Goal: Information Seeking & Learning: Find contact information

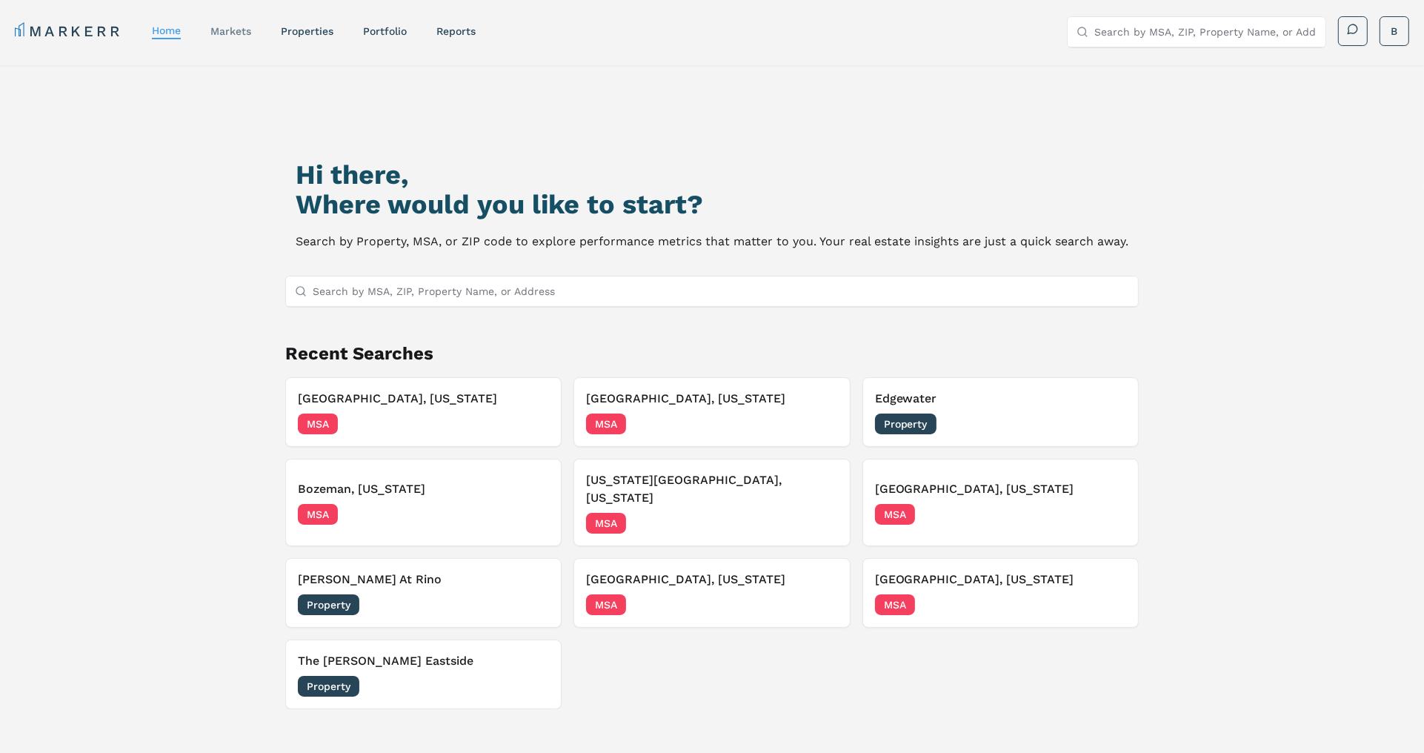
click at [237, 27] on link "markets" at bounding box center [230, 31] width 41 height 12
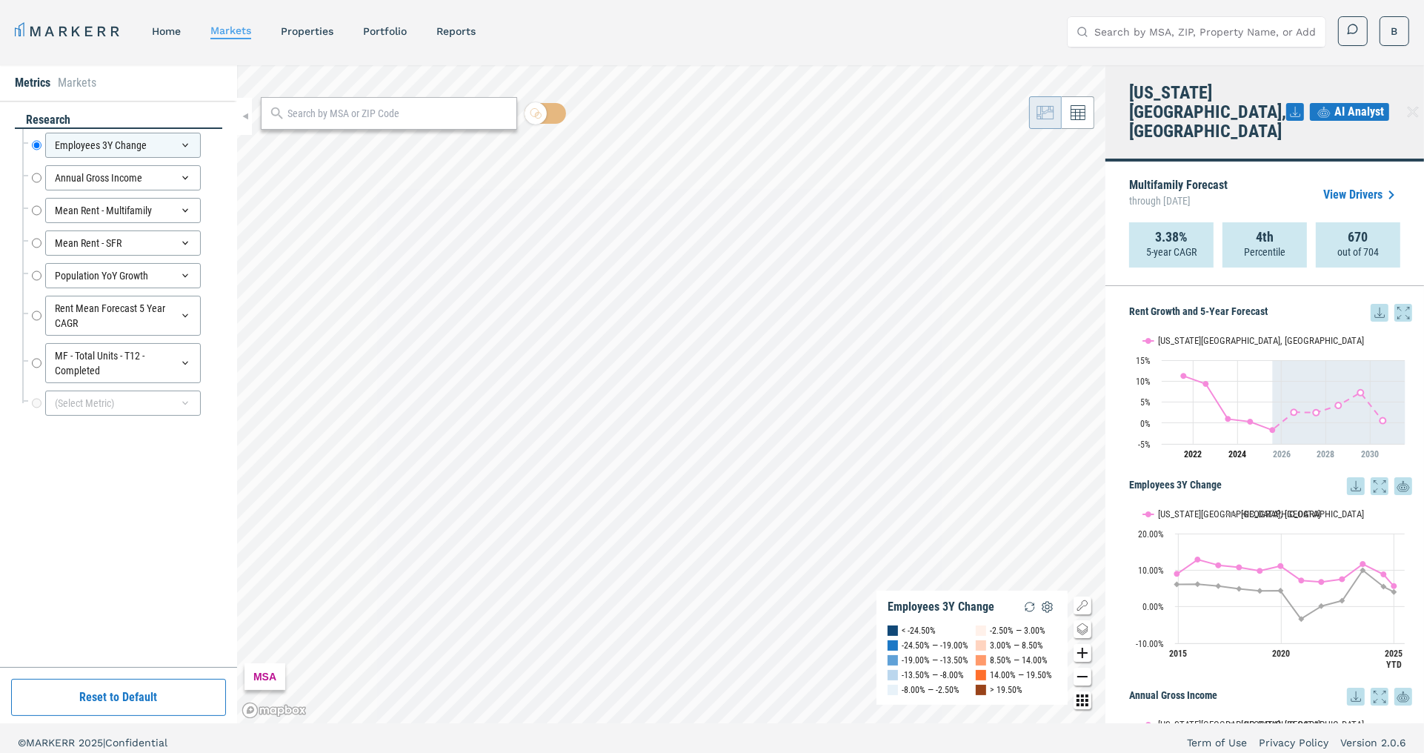
click at [1083, 651] on icon "Zoom in map button" at bounding box center [1082, 653] width 10 height 10
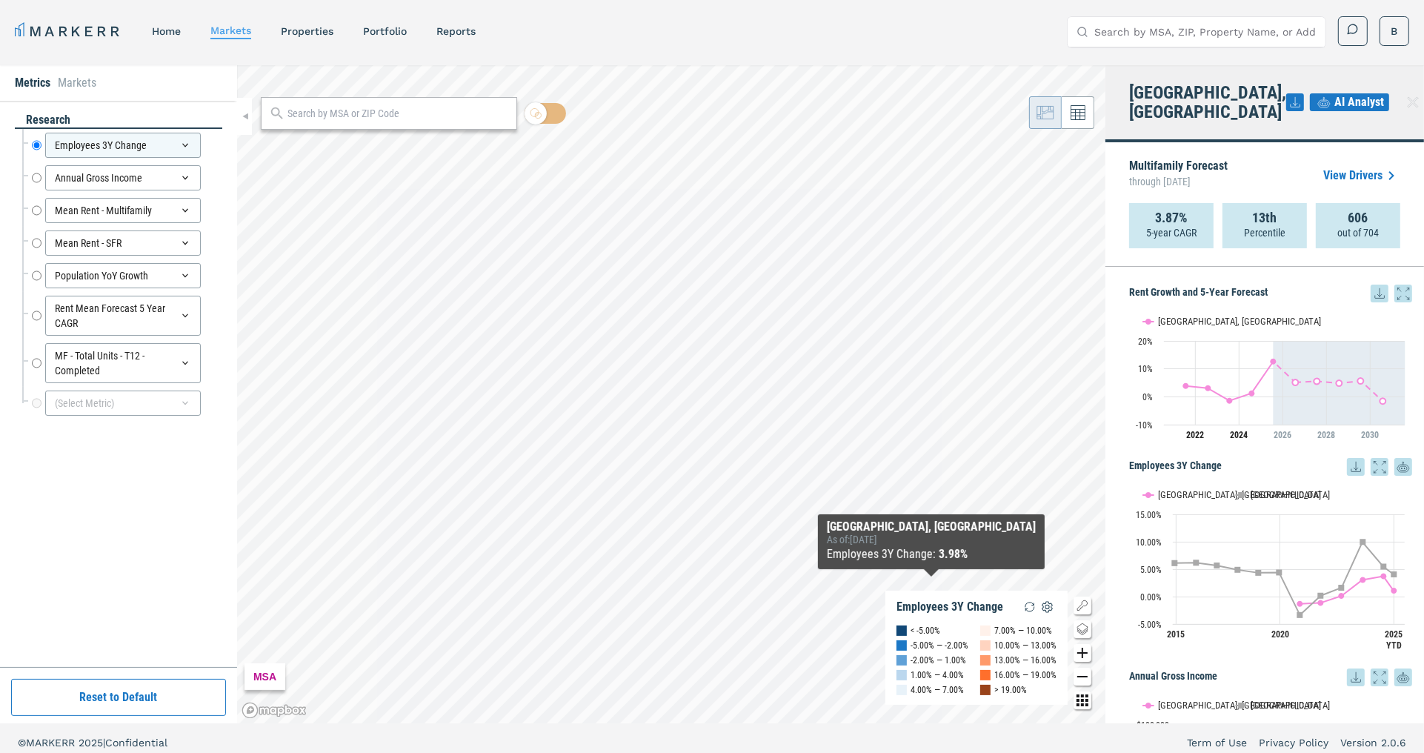
click at [1083, 651] on icon "Zoom in map button" at bounding box center [1082, 653] width 10 height 10
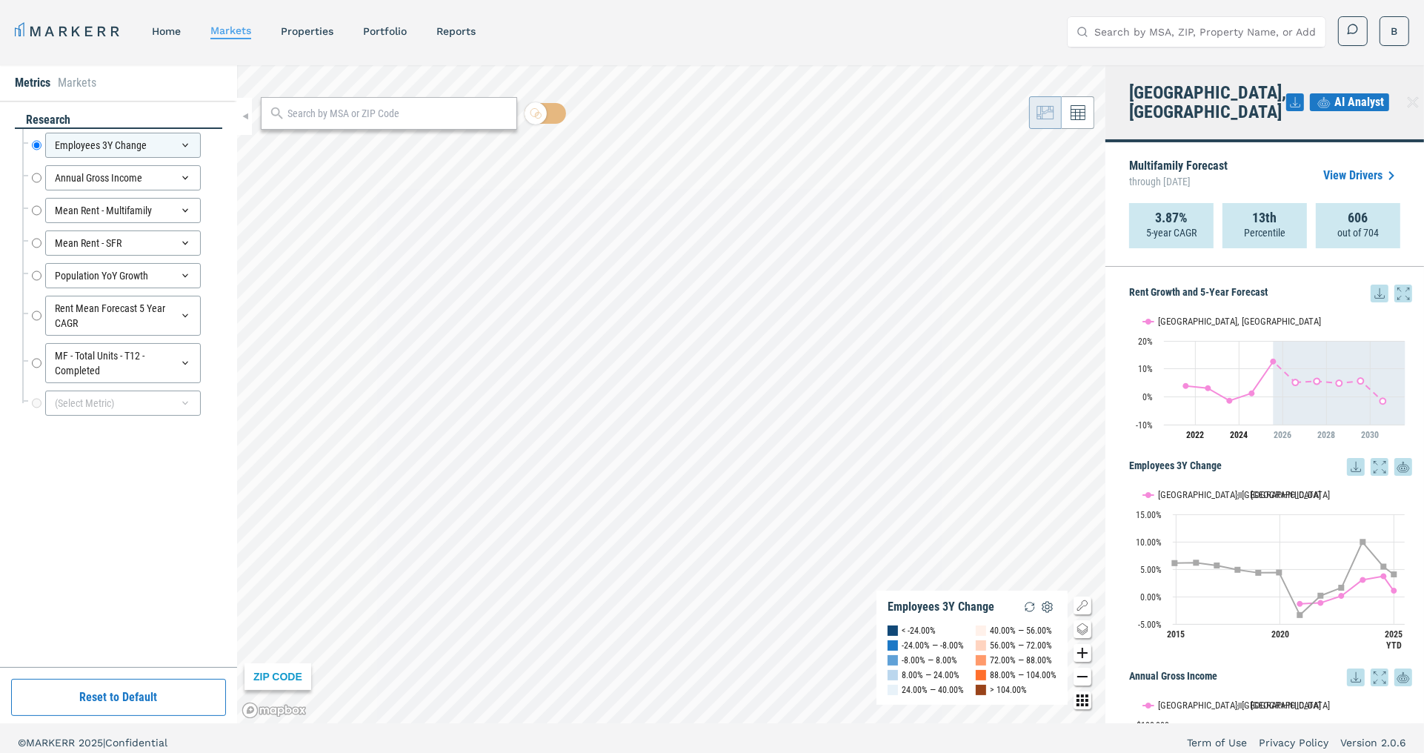
click at [1083, 651] on icon "Zoom in map button" at bounding box center [1082, 653] width 10 height 10
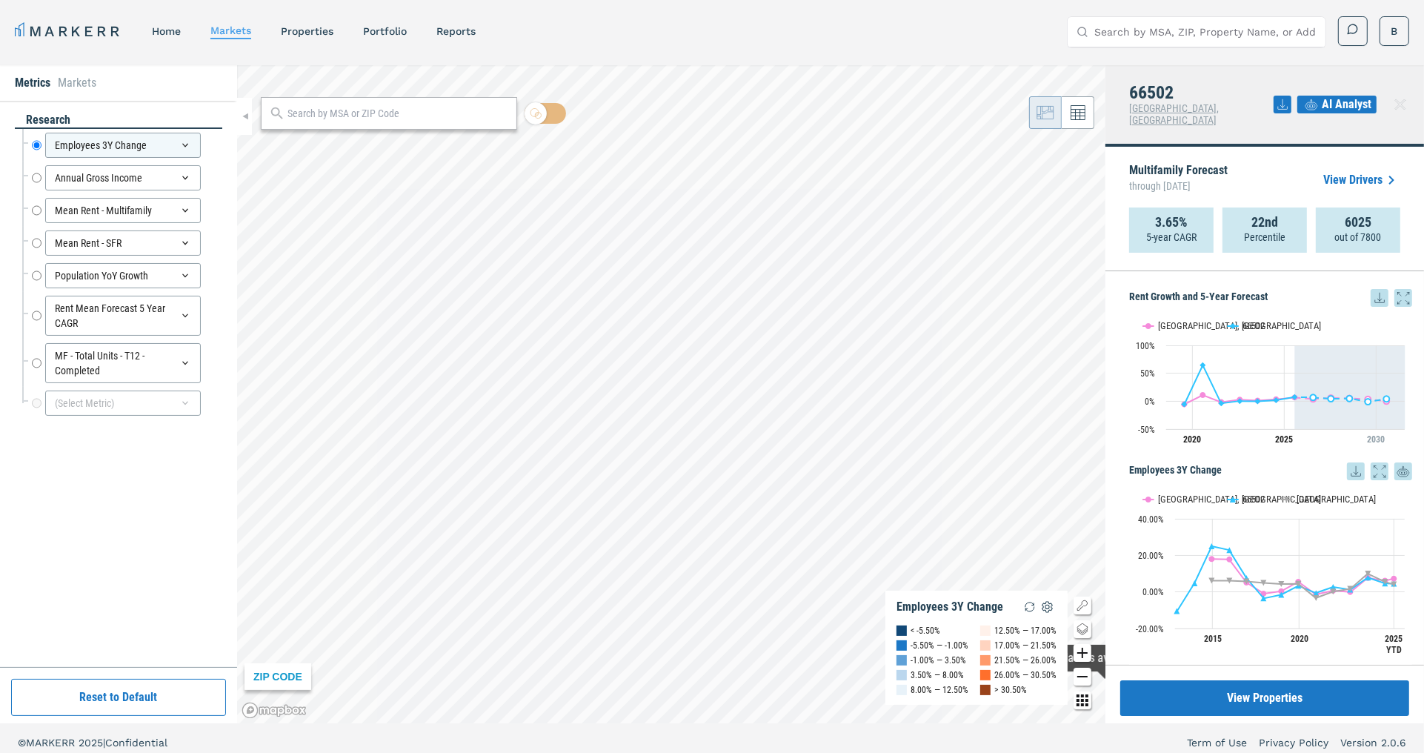
click at [1083, 677] on icon "Zoom out map button" at bounding box center [1083, 677] width 18 height 18
click at [1083, 677] on icon "Zoom out map button" at bounding box center [1082, 676] width 10 height 1
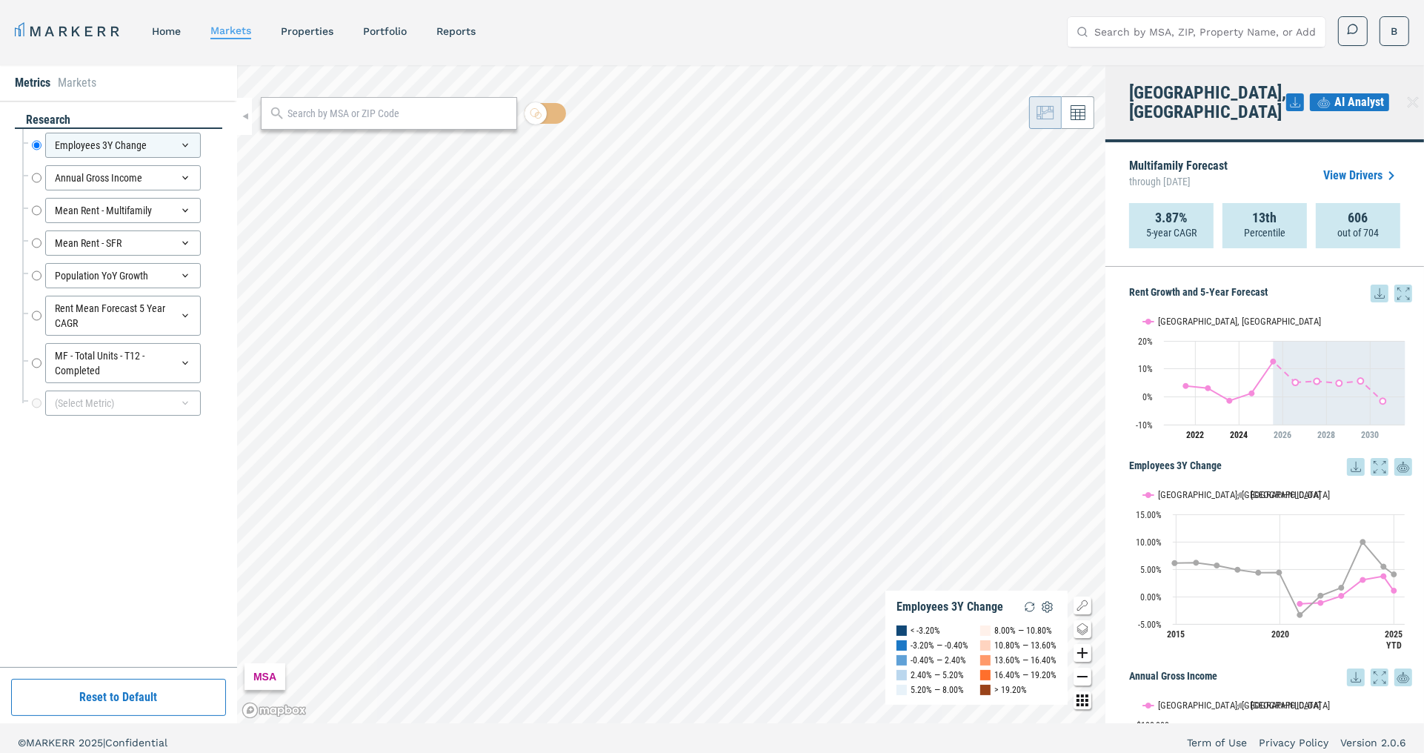
click at [1083, 654] on icon "Zoom in map button" at bounding box center [1082, 653] width 10 height 10
